Goal: Transaction & Acquisition: Purchase product/service

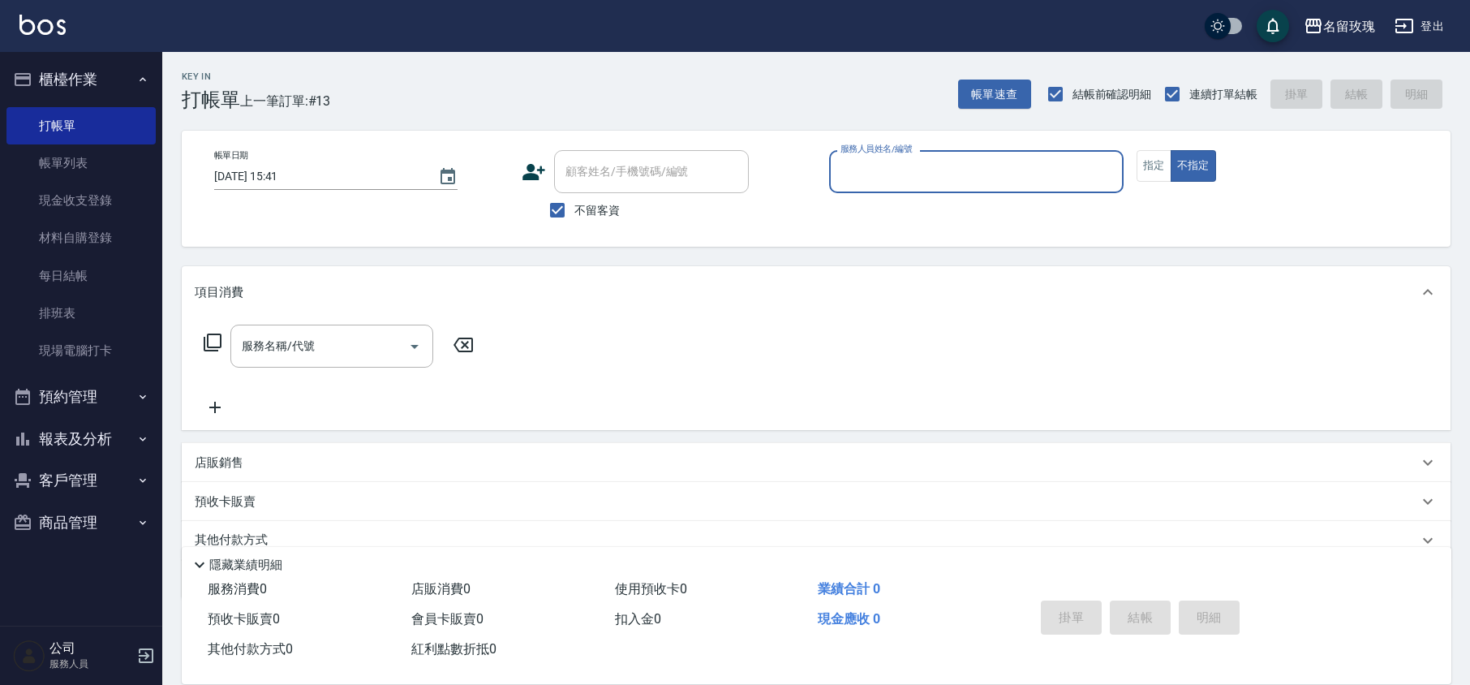
click at [983, 185] on input "服務人員姓名/編號" at bounding box center [977, 171] width 280 height 28
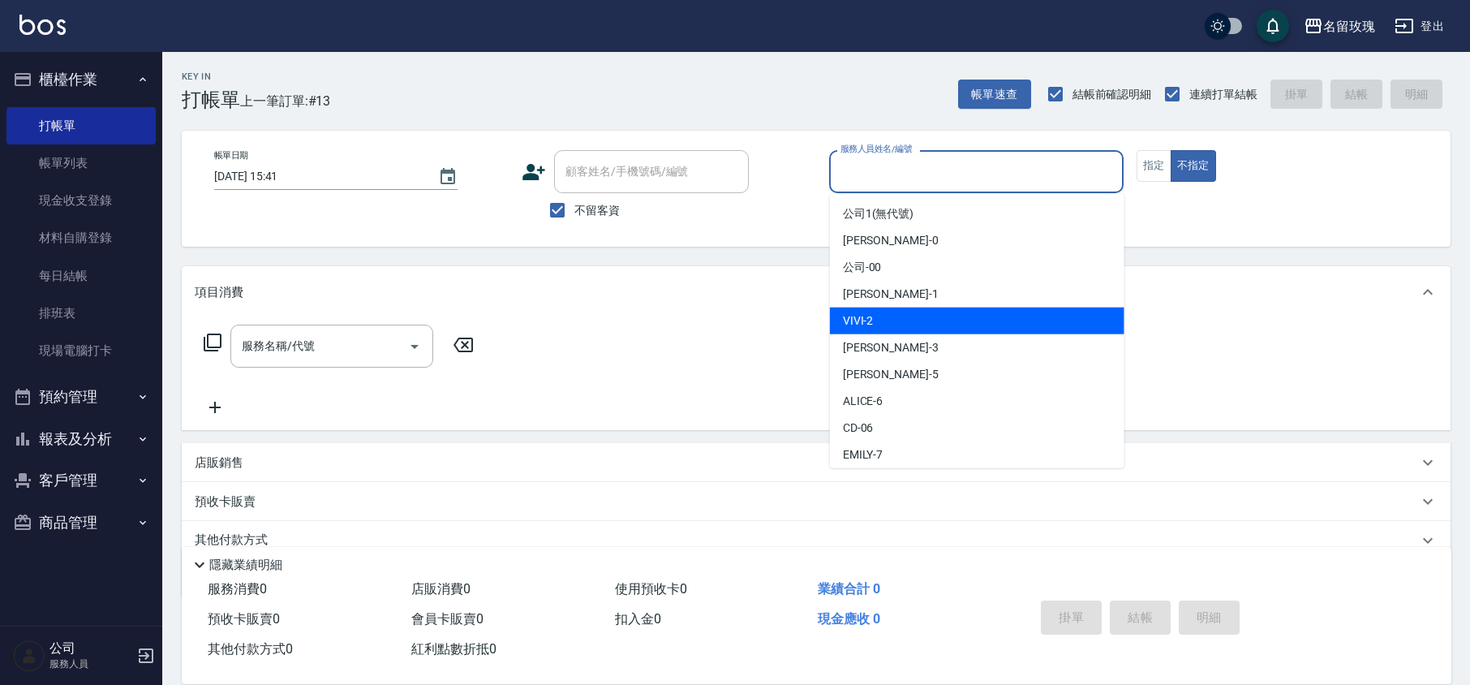
click at [926, 329] on div "VIVI -2" at bounding box center [977, 321] width 295 height 27
type input "VIVI-2"
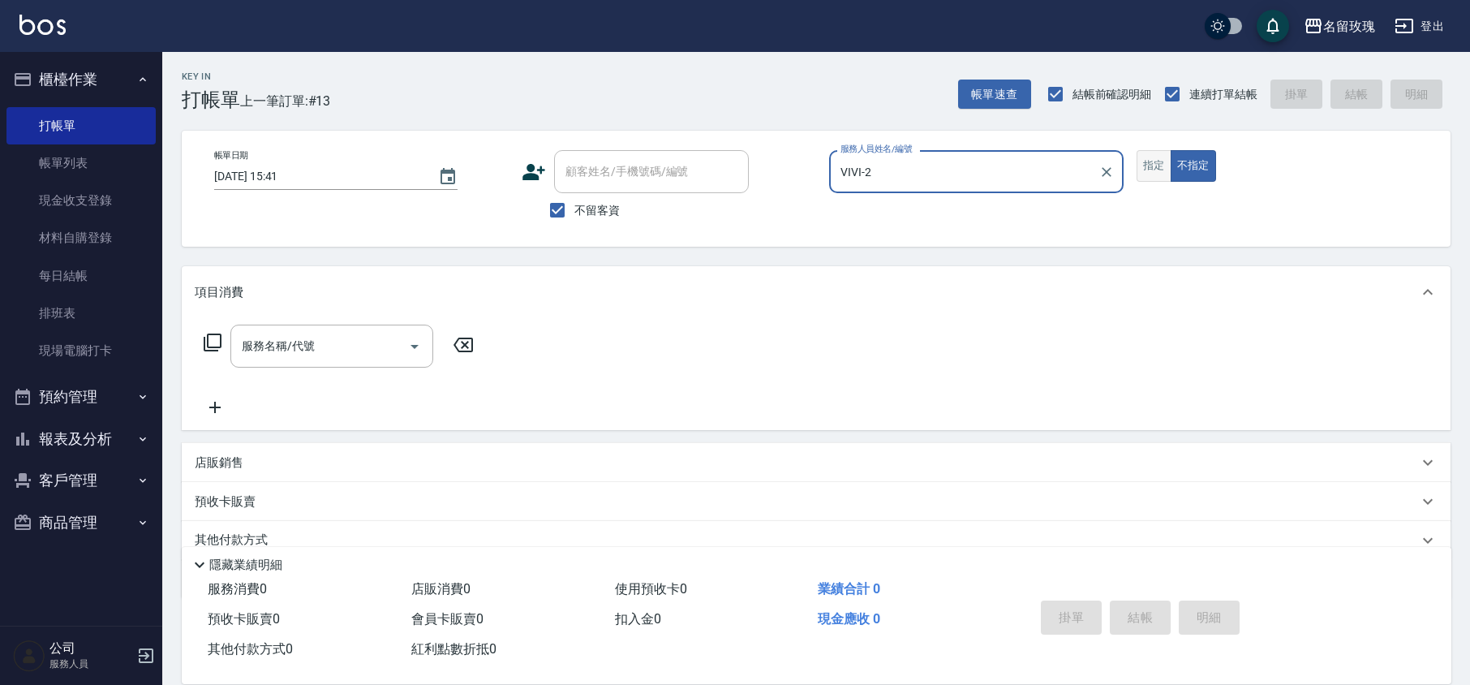
click at [1150, 166] on button "指定" at bounding box center [1154, 166] width 35 height 32
click at [260, 368] on div "服務名稱/代號 服務名稱/代號" at bounding box center [339, 371] width 289 height 92
click at [273, 354] on input "服務名稱/代號" at bounding box center [320, 346] width 164 height 28
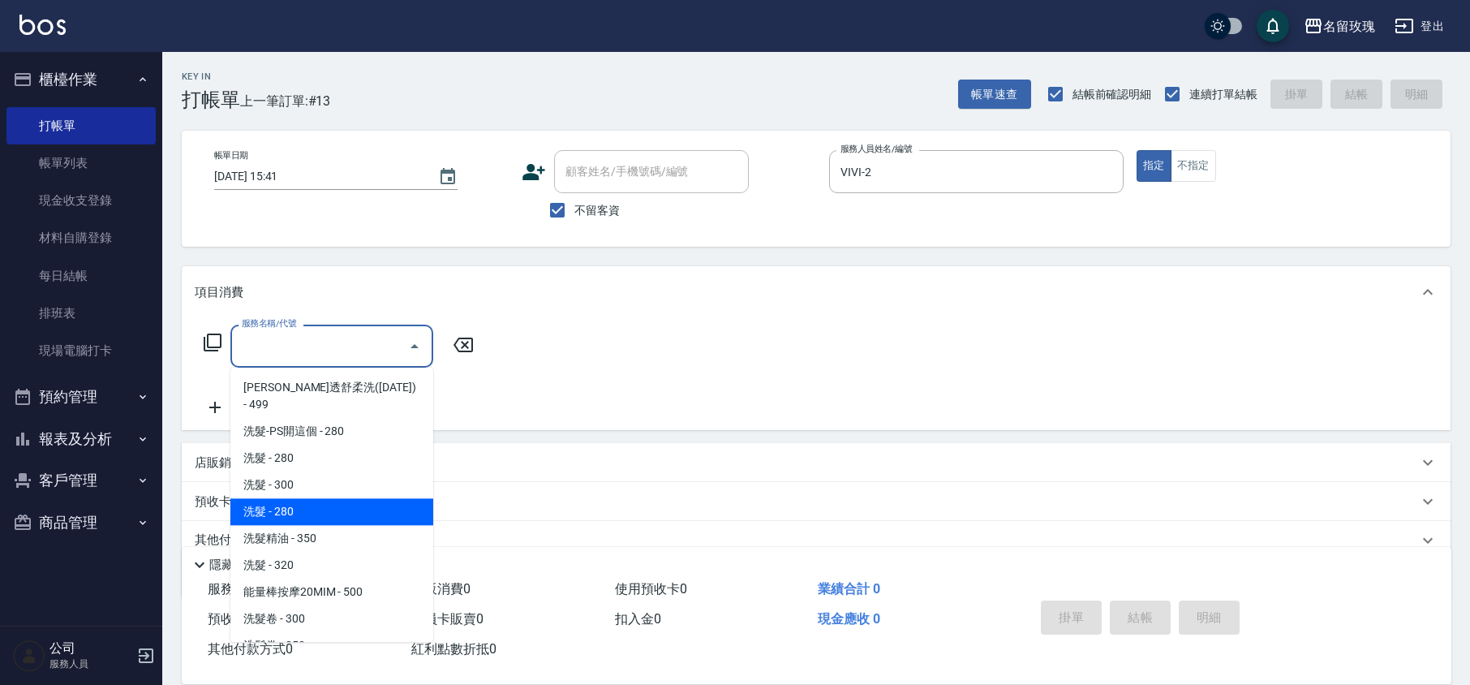
click at [299, 525] on span "洗髮精油 - 350" at bounding box center [331, 538] width 203 height 27
type input "洗髮精油(206)"
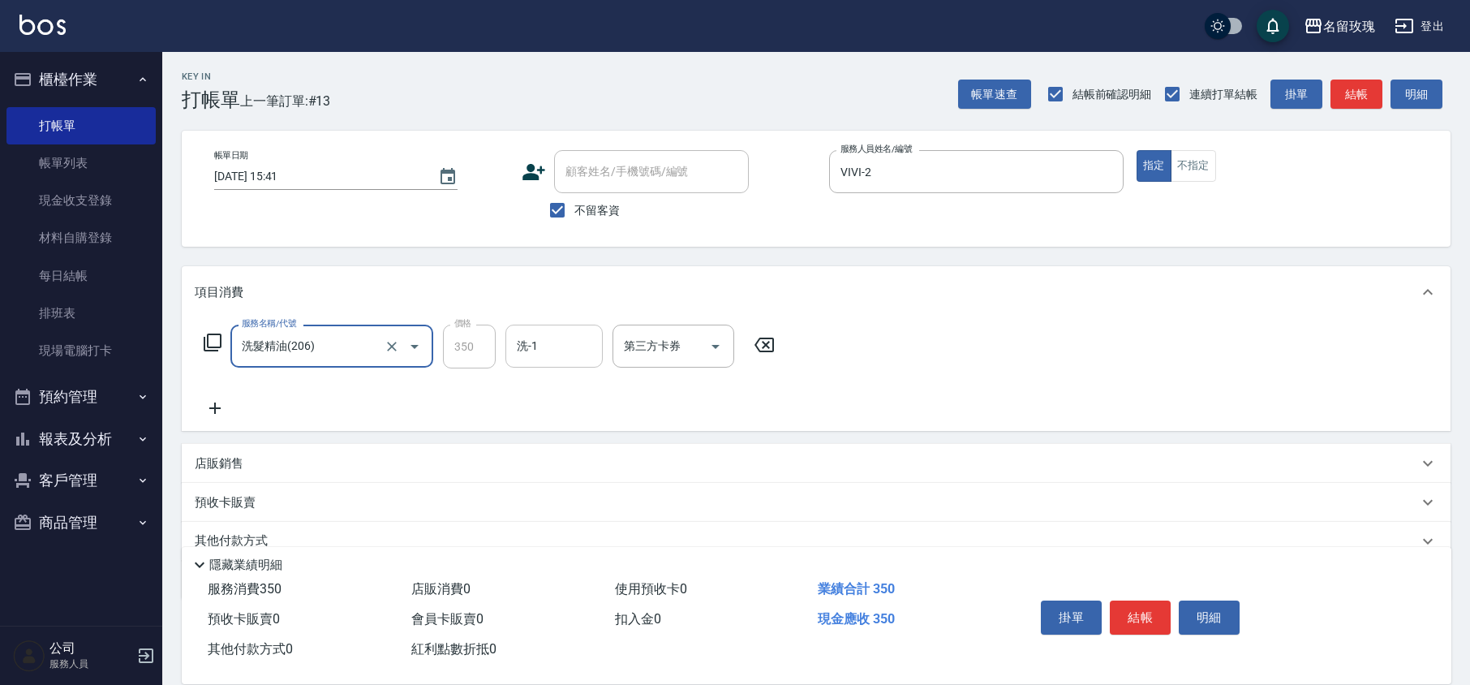
click at [550, 362] on div "洗-1" at bounding box center [554, 346] width 97 height 43
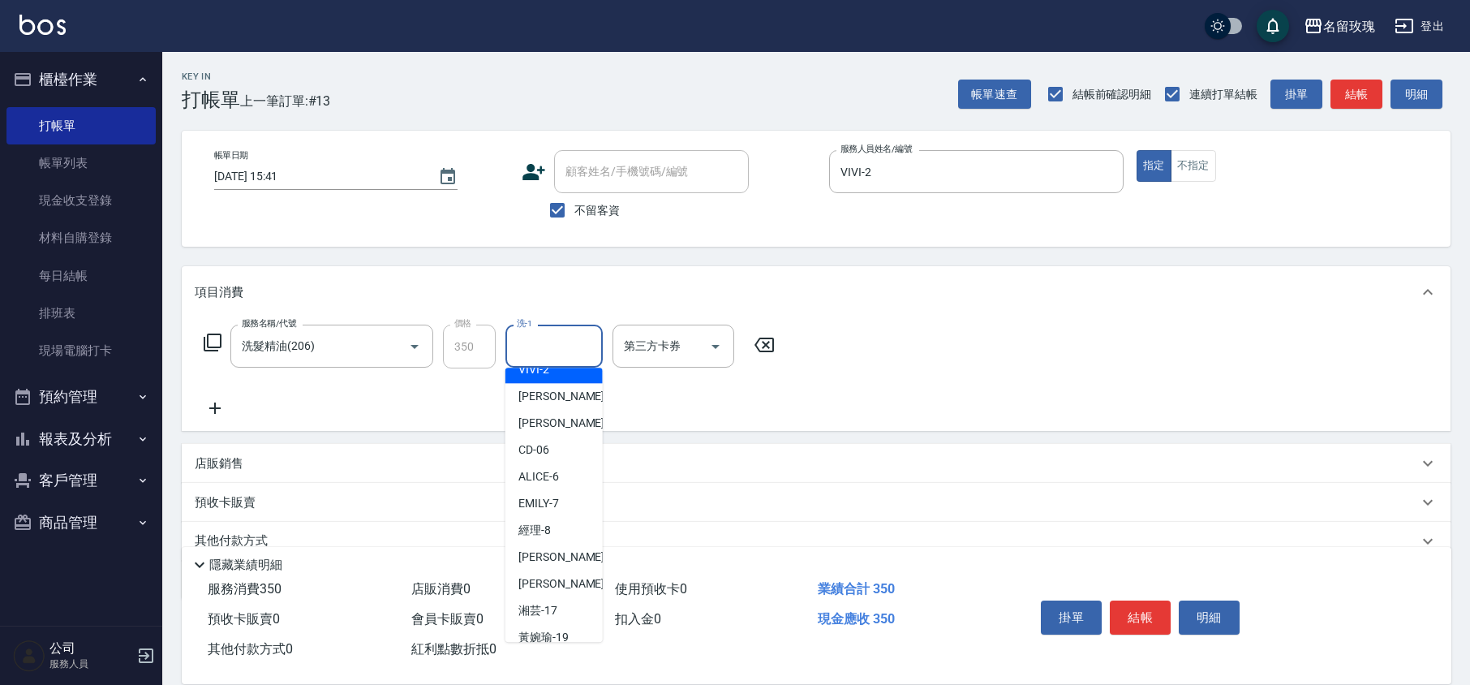
scroll to position [319, 0]
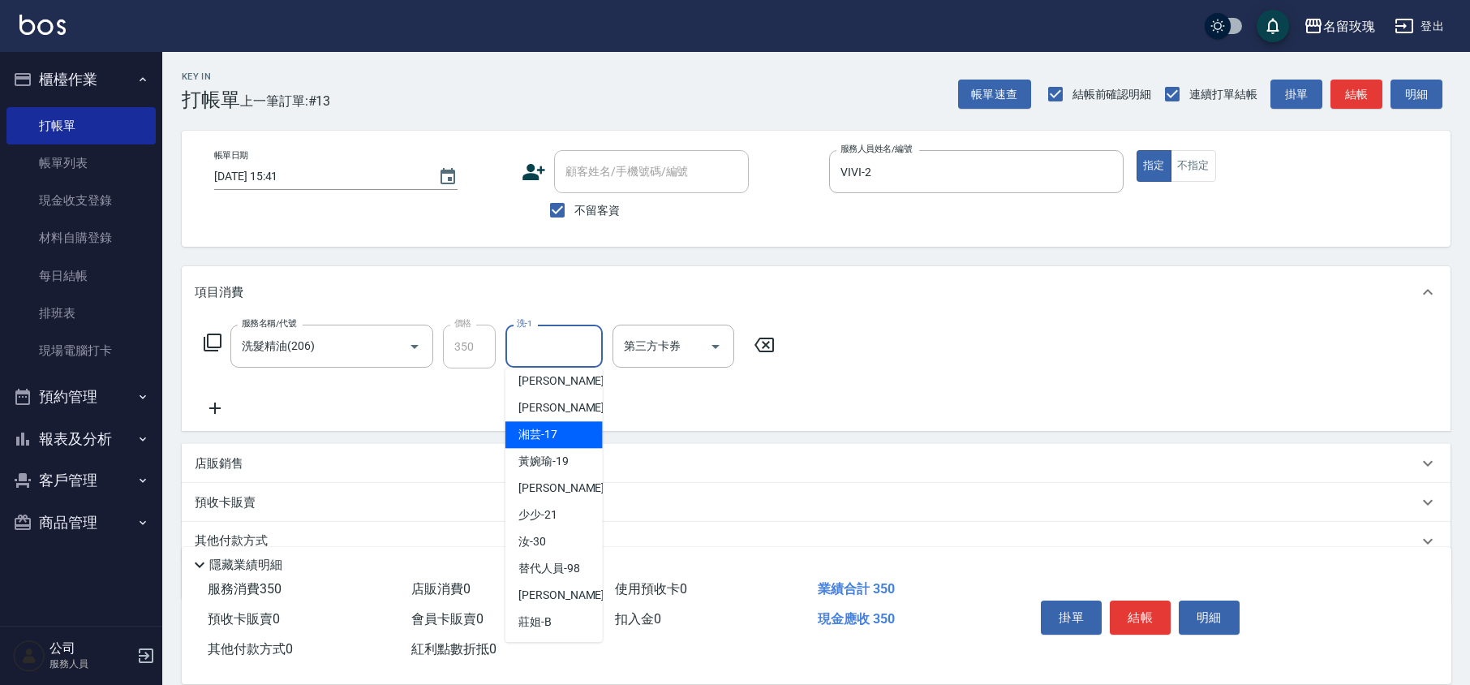
click at [558, 438] on div "湘芸 -17" at bounding box center [554, 434] width 97 height 27
type input "湘芸-17"
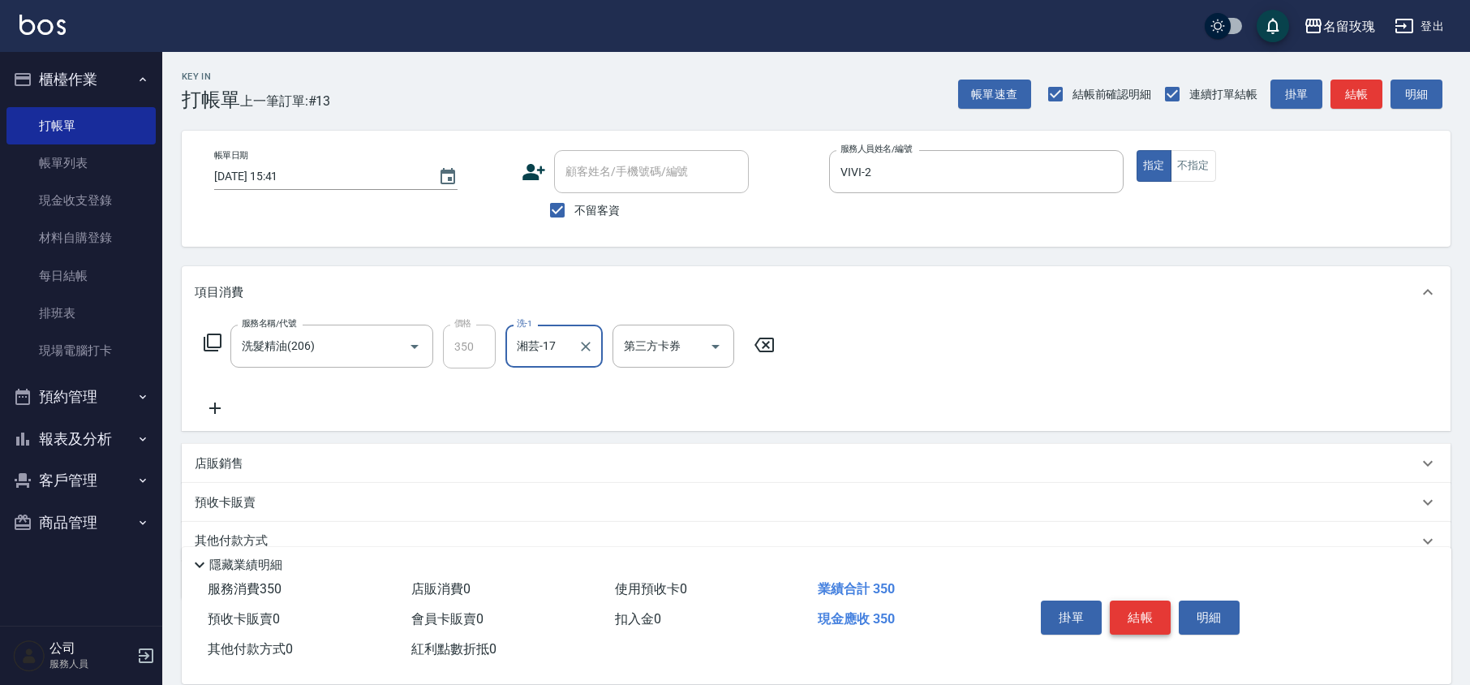
click at [1133, 610] on button "結帳" at bounding box center [1140, 617] width 61 height 34
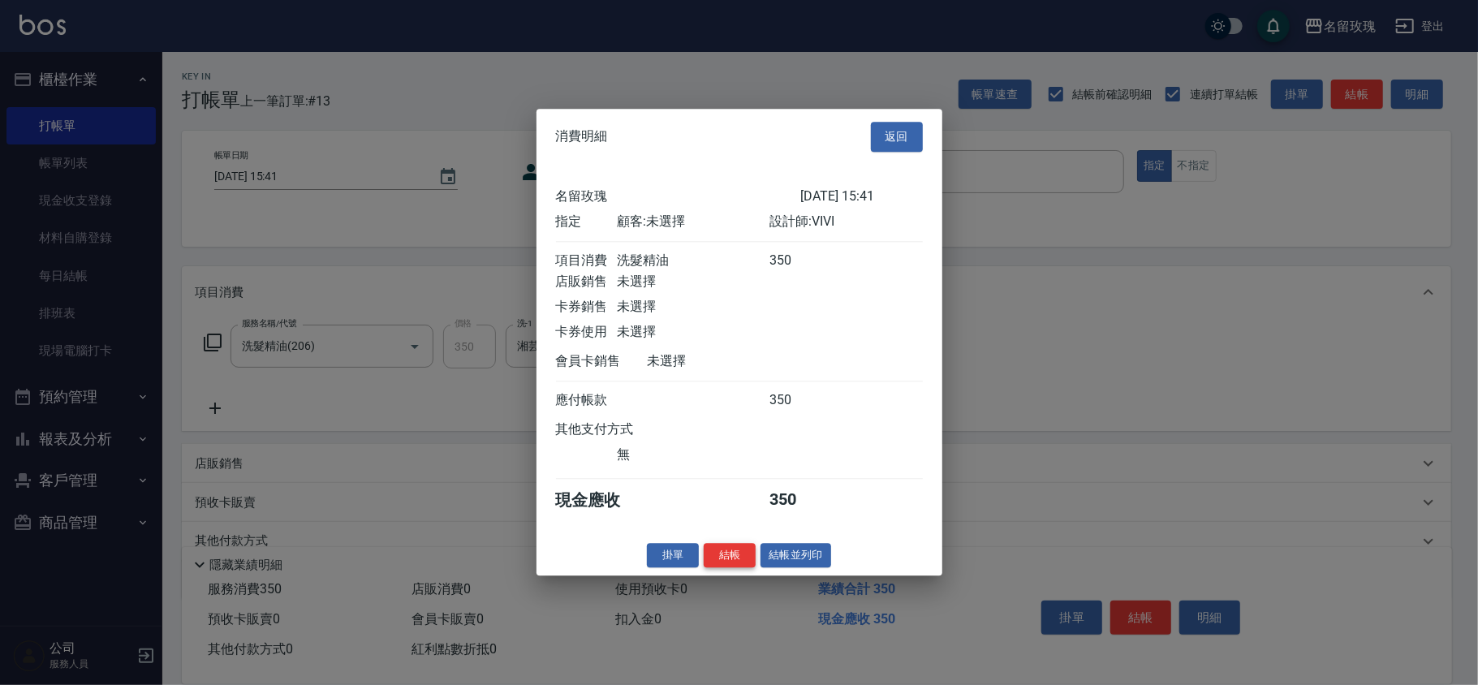
click at [745, 568] on button "結帳" at bounding box center [729, 555] width 52 height 25
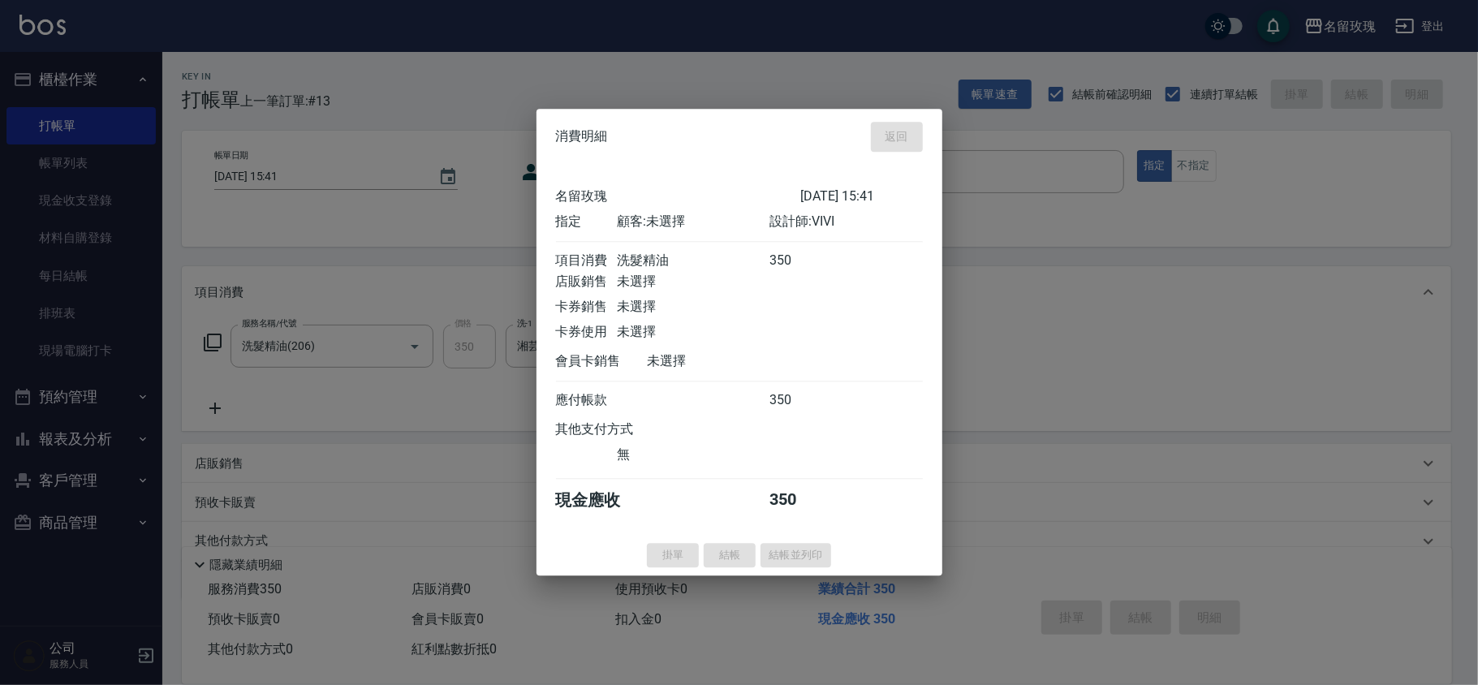
type input "[DATE] 16:59"
